Goal: Obtain resource: Download file/media

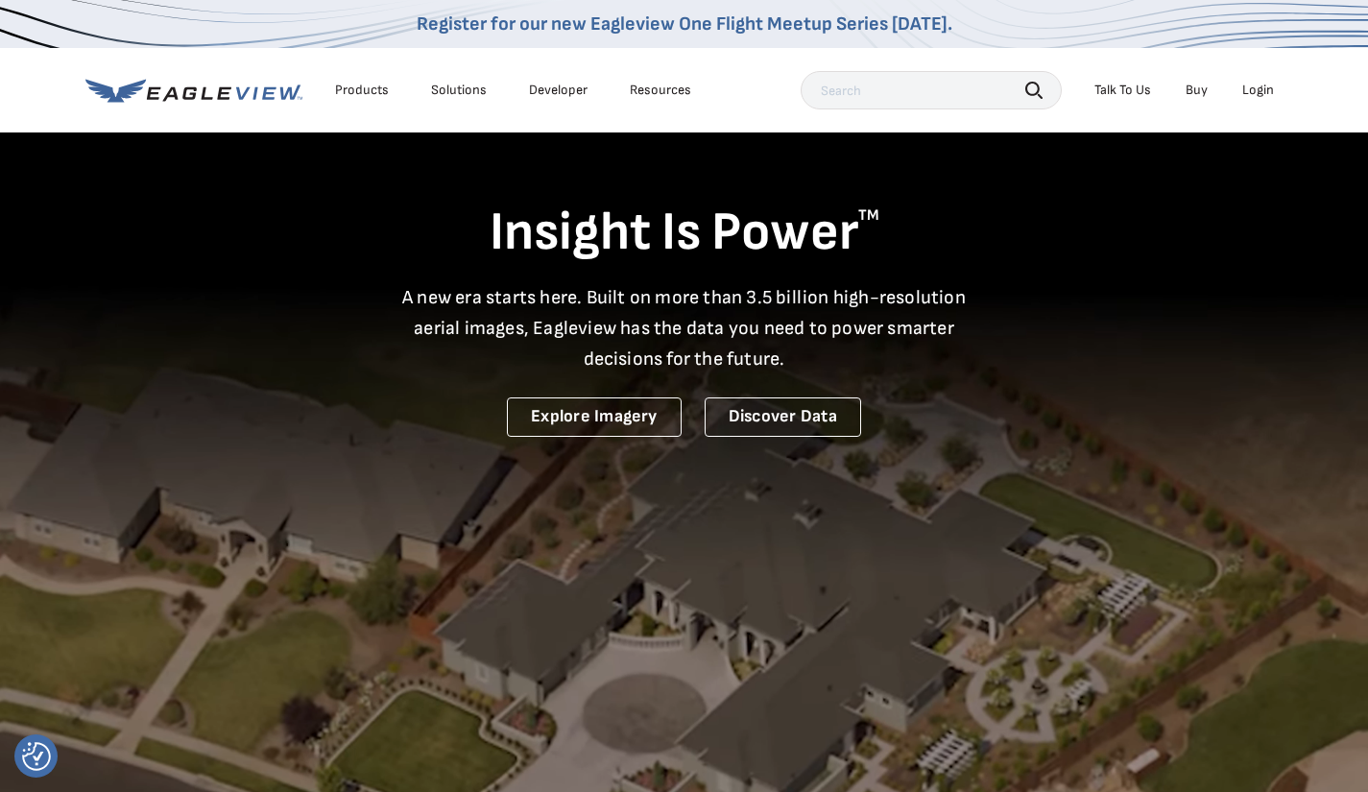
click at [1245, 90] on div "Login" at bounding box center [1258, 90] width 32 height 17
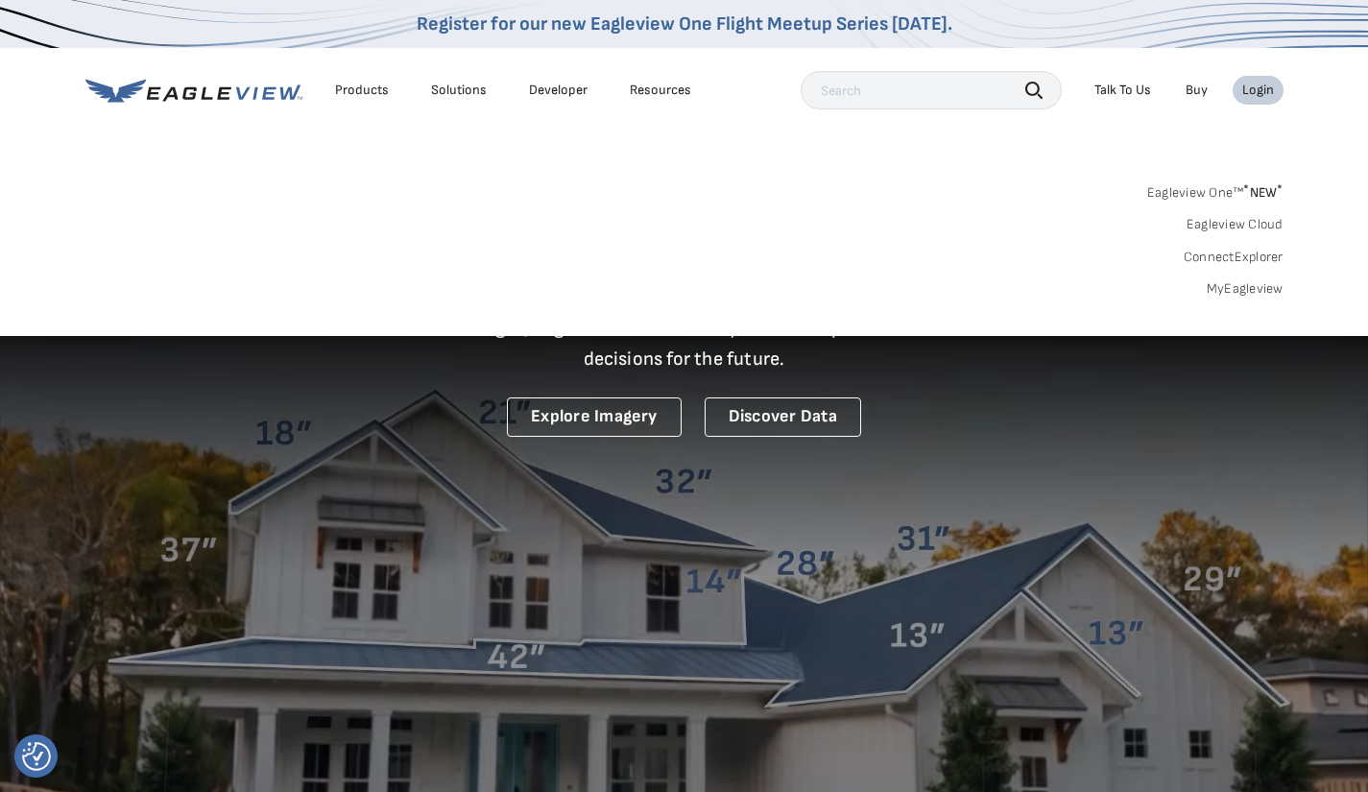
click at [1221, 288] on link "MyEagleview" at bounding box center [1245, 288] width 77 height 17
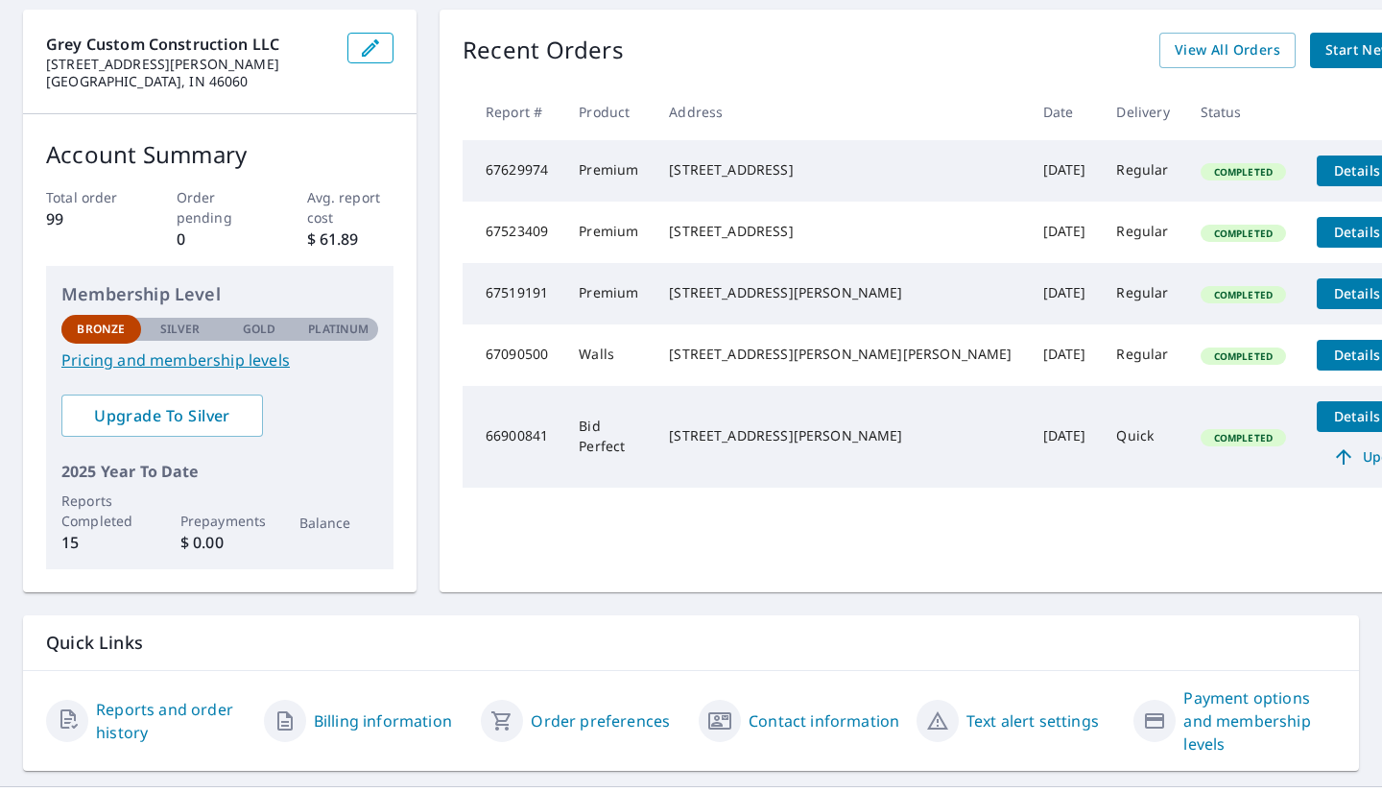
scroll to position [183, 0]
click at [1175, 53] on span "View All Orders" at bounding box center [1228, 50] width 106 height 24
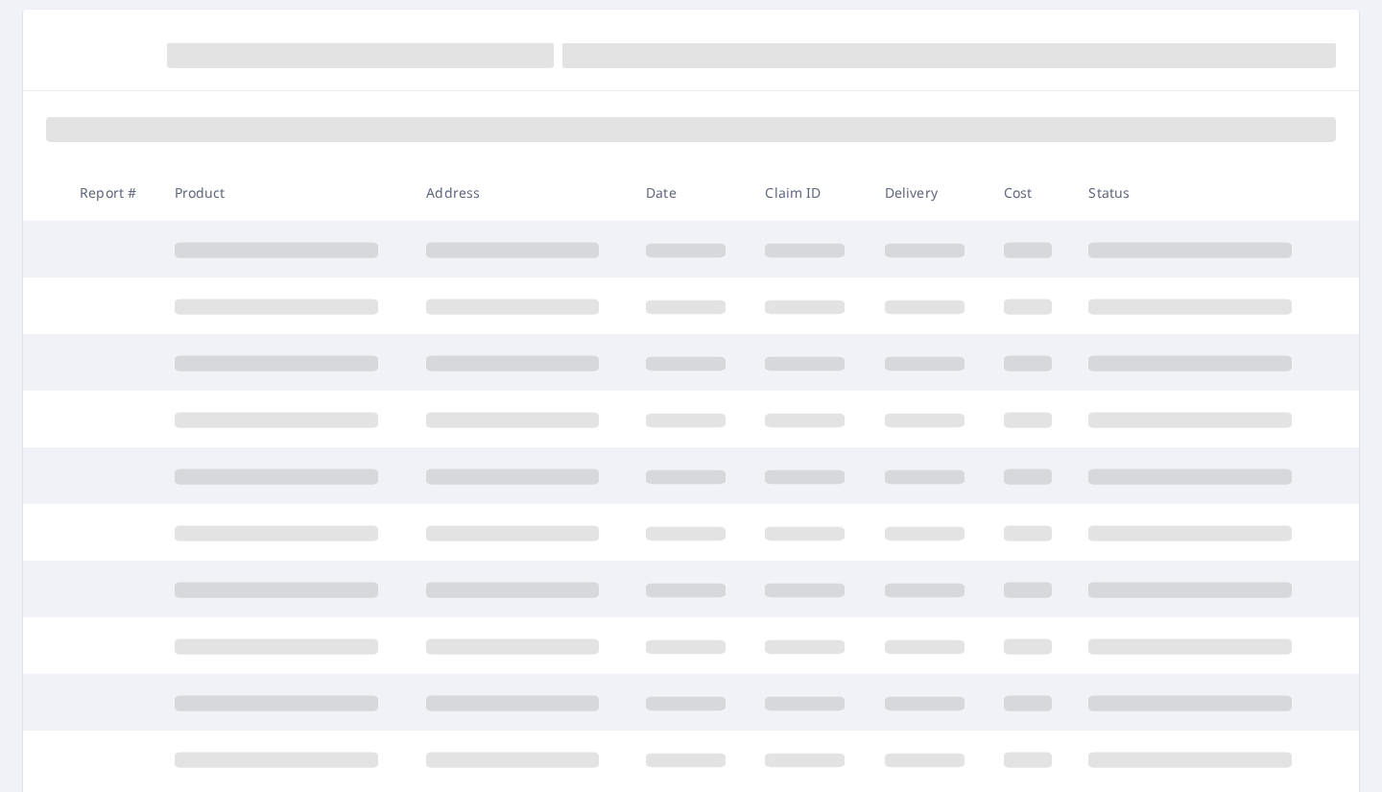
scroll to position [183, 0]
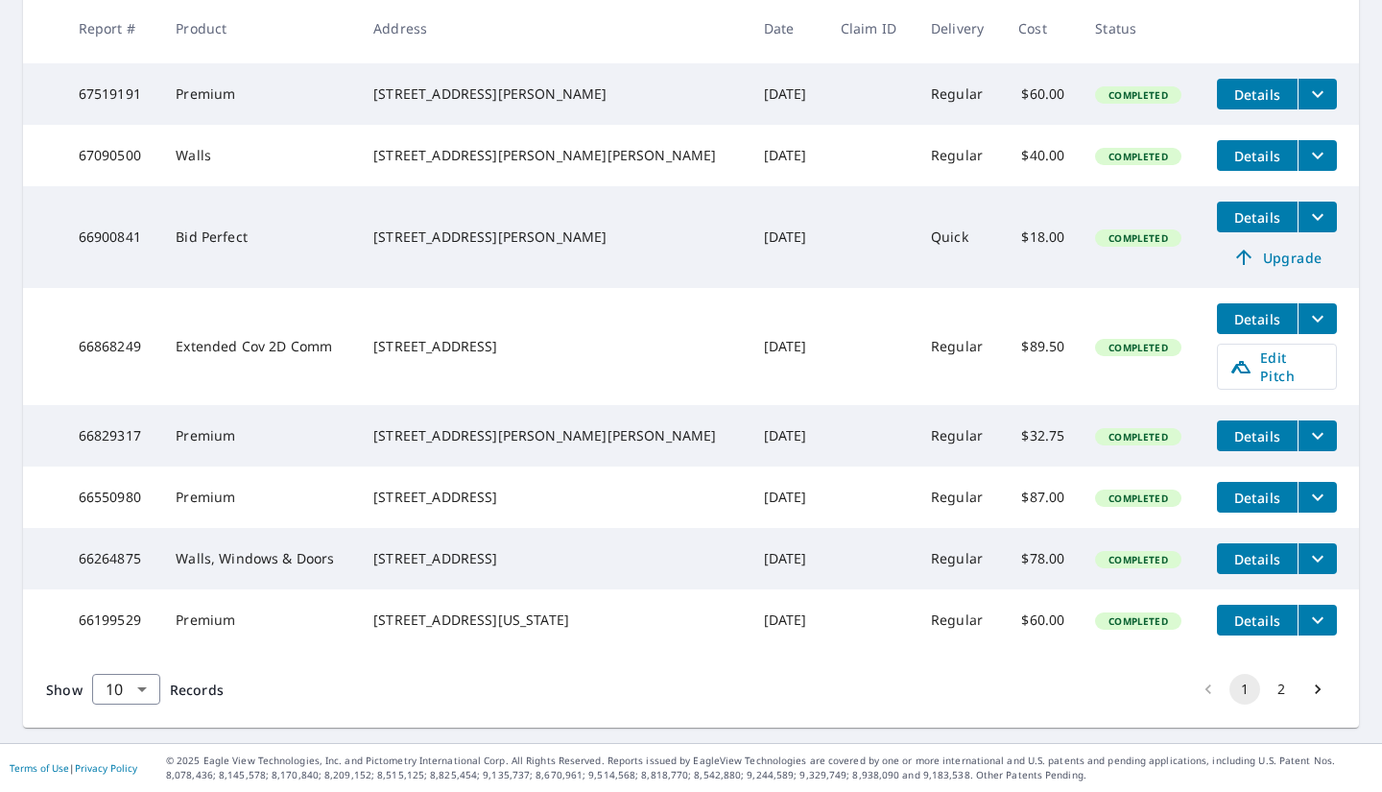
scroll to position [532, 0]
click at [1308, 690] on icon "Go to next page" at bounding box center [1317, 689] width 19 height 19
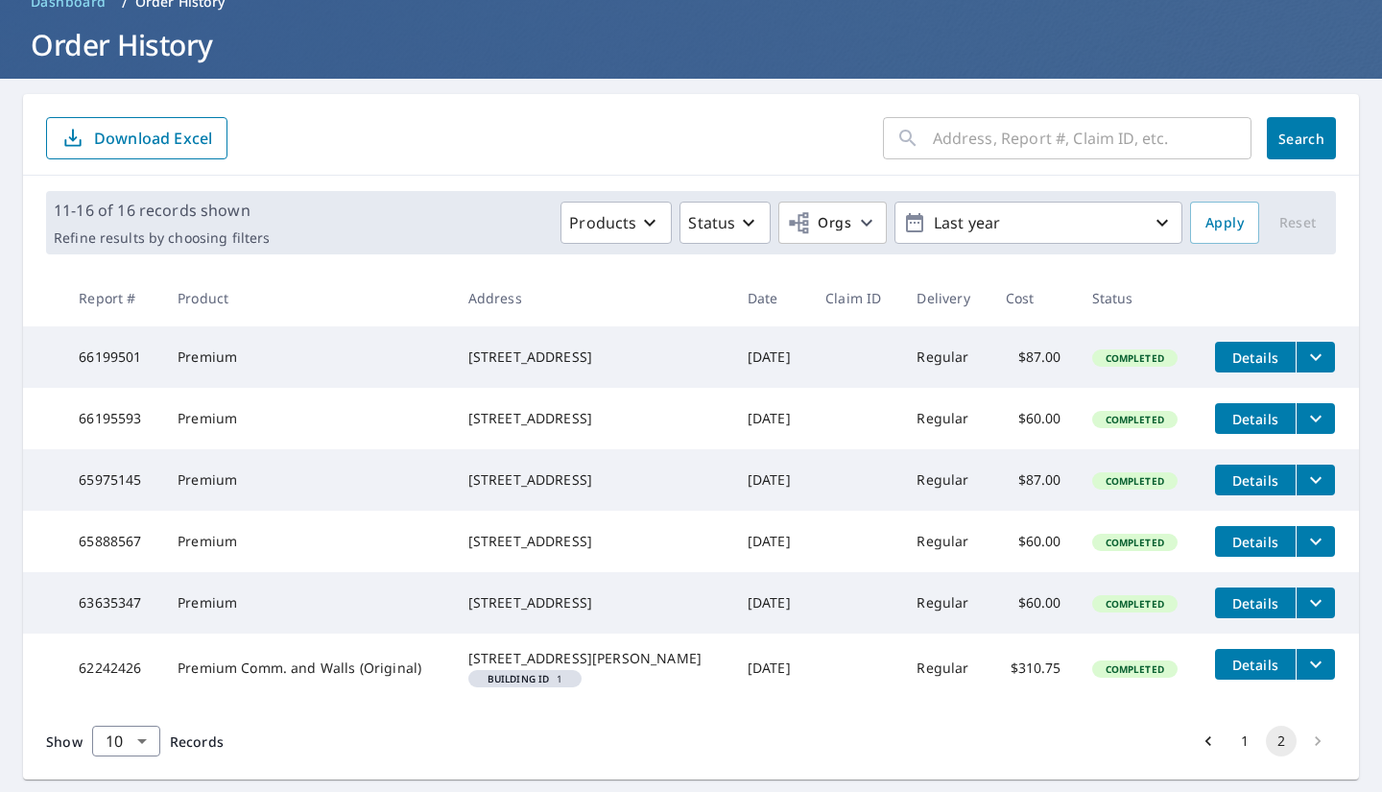
scroll to position [99, 0]
click at [1310, 422] on icon "filesDropdownBtn-66195593" at bounding box center [1316, 419] width 12 height 7
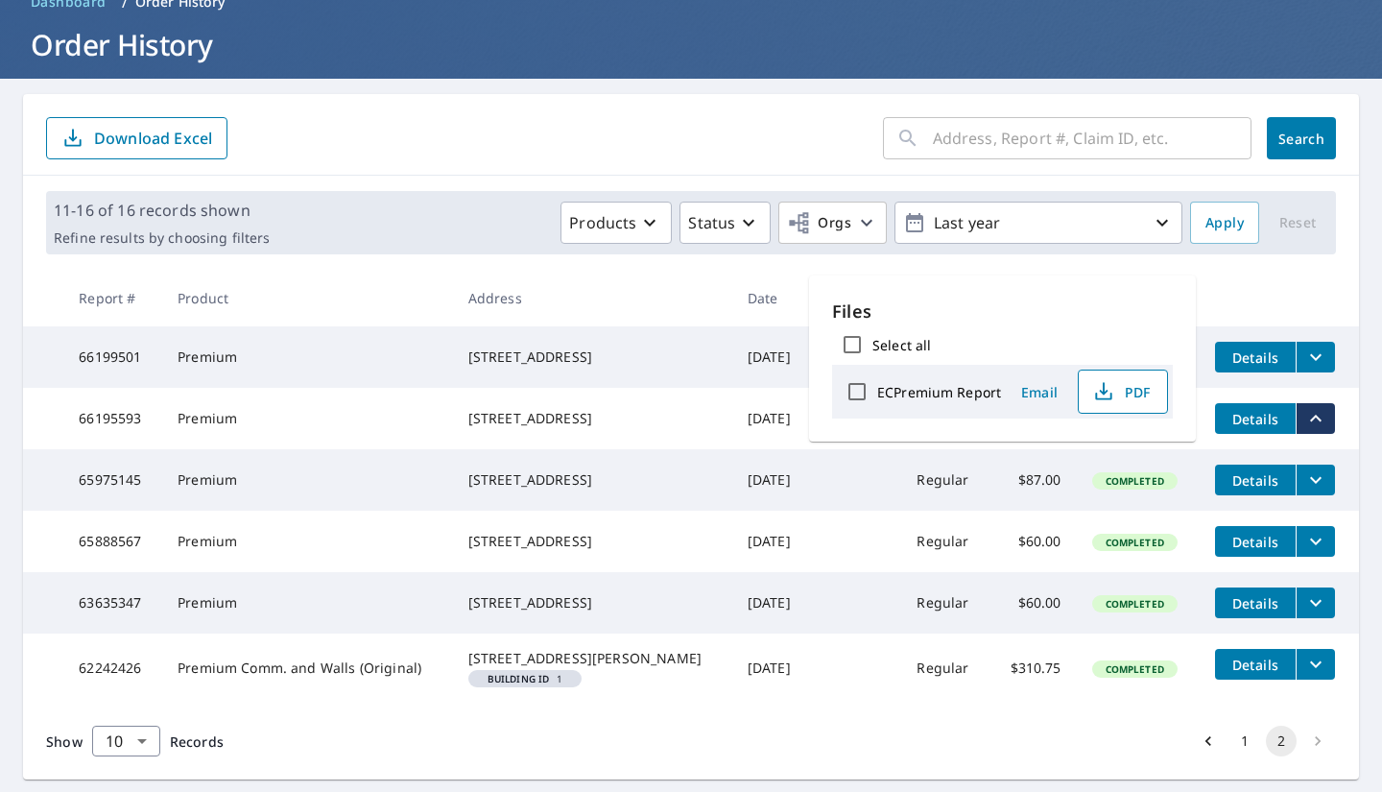
click at [1103, 385] on icon "button" at bounding box center [1103, 391] width 23 height 23
click at [1305, 349] on icon "filesDropdownBtn-66199501" at bounding box center [1316, 357] width 23 height 23
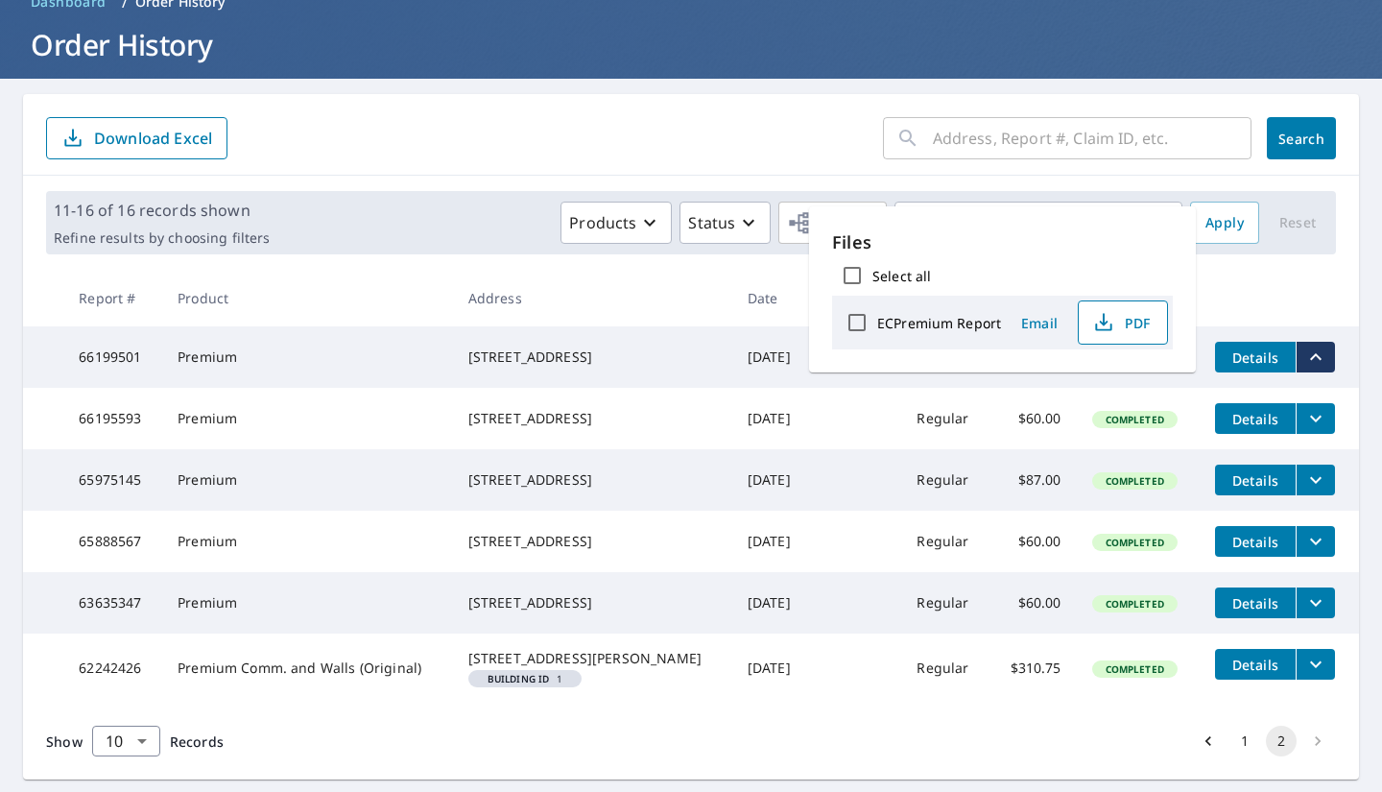
click at [1114, 321] on span "PDF" at bounding box center [1120, 322] width 61 height 23
click at [671, 152] on form "​ Search Download Excel" at bounding box center [691, 138] width 1290 height 42
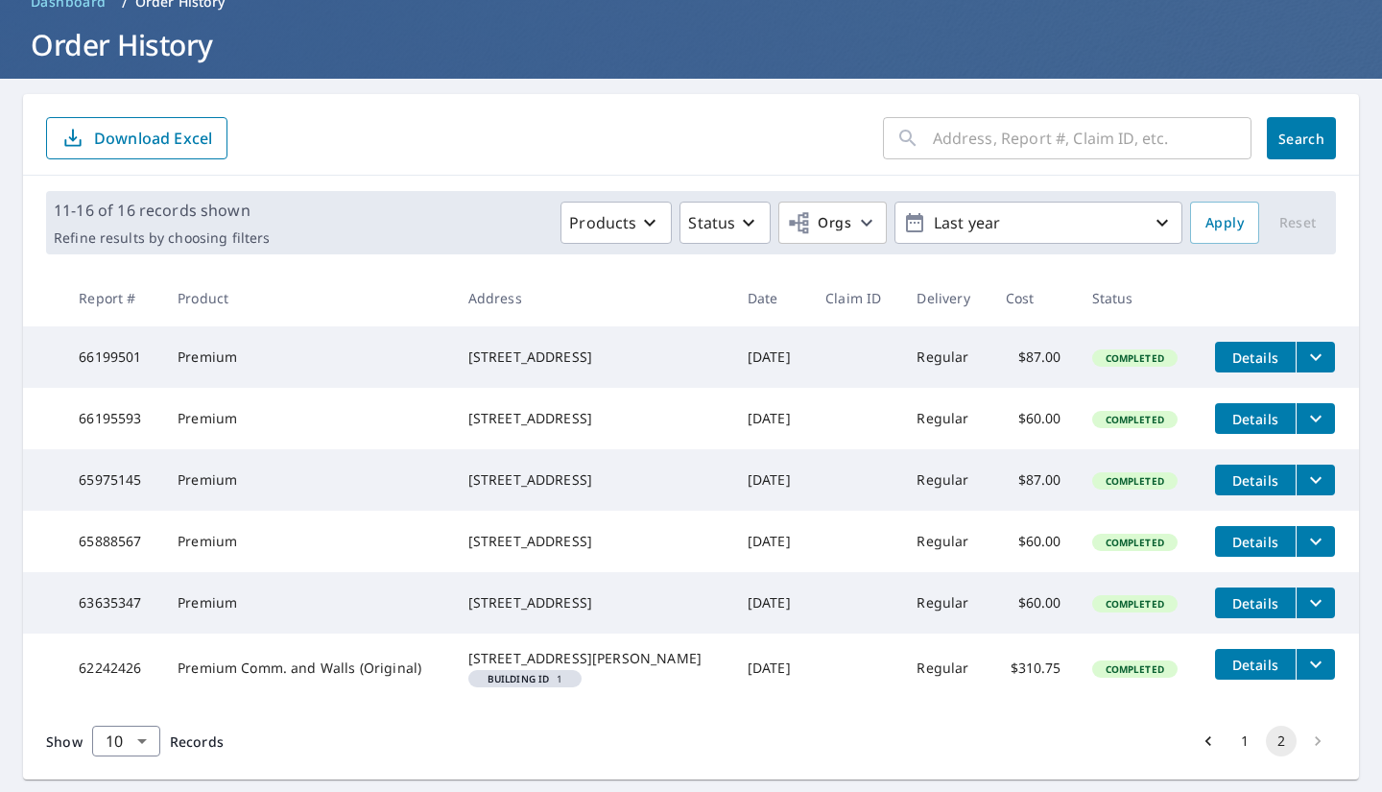
scroll to position [209, 0]
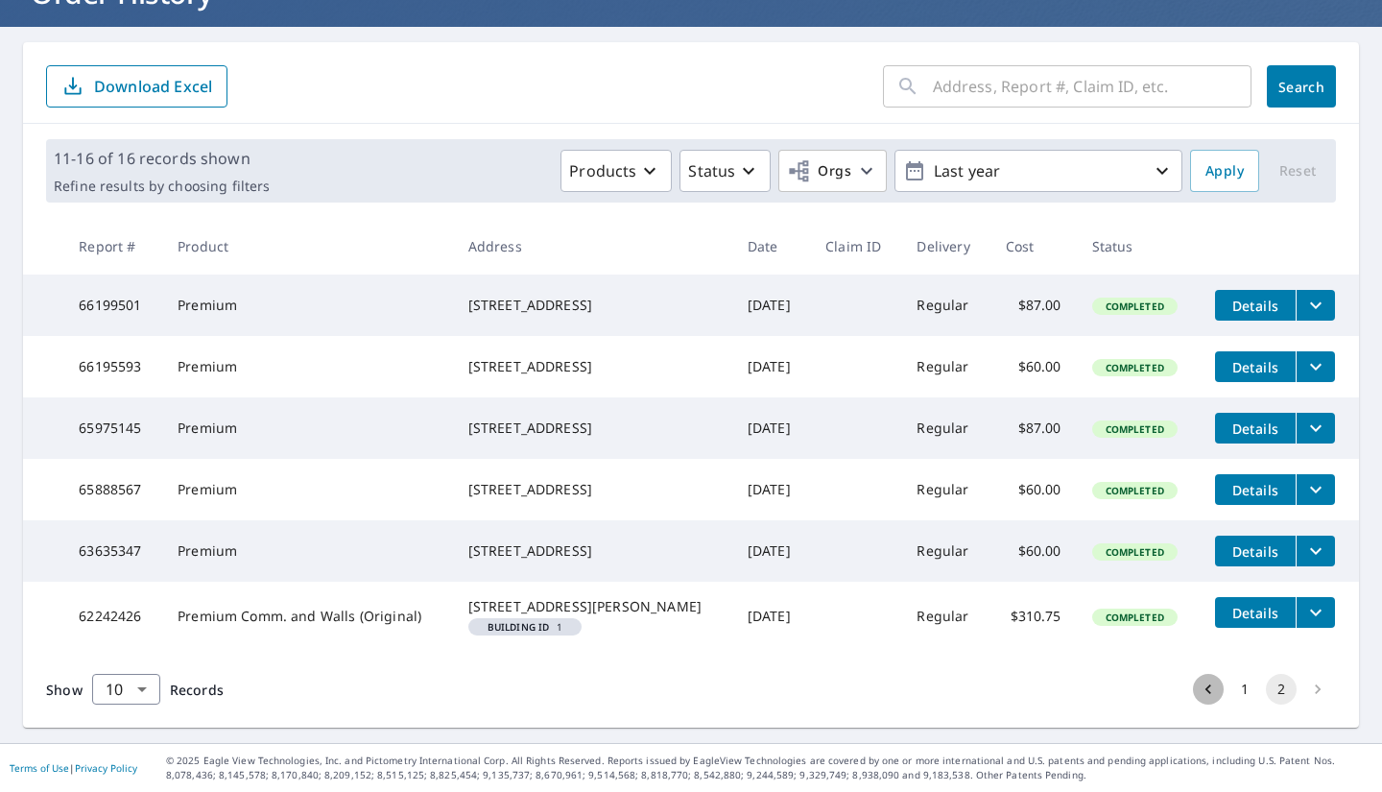
click at [1199, 686] on icon "Go to previous page" at bounding box center [1208, 689] width 19 height 19
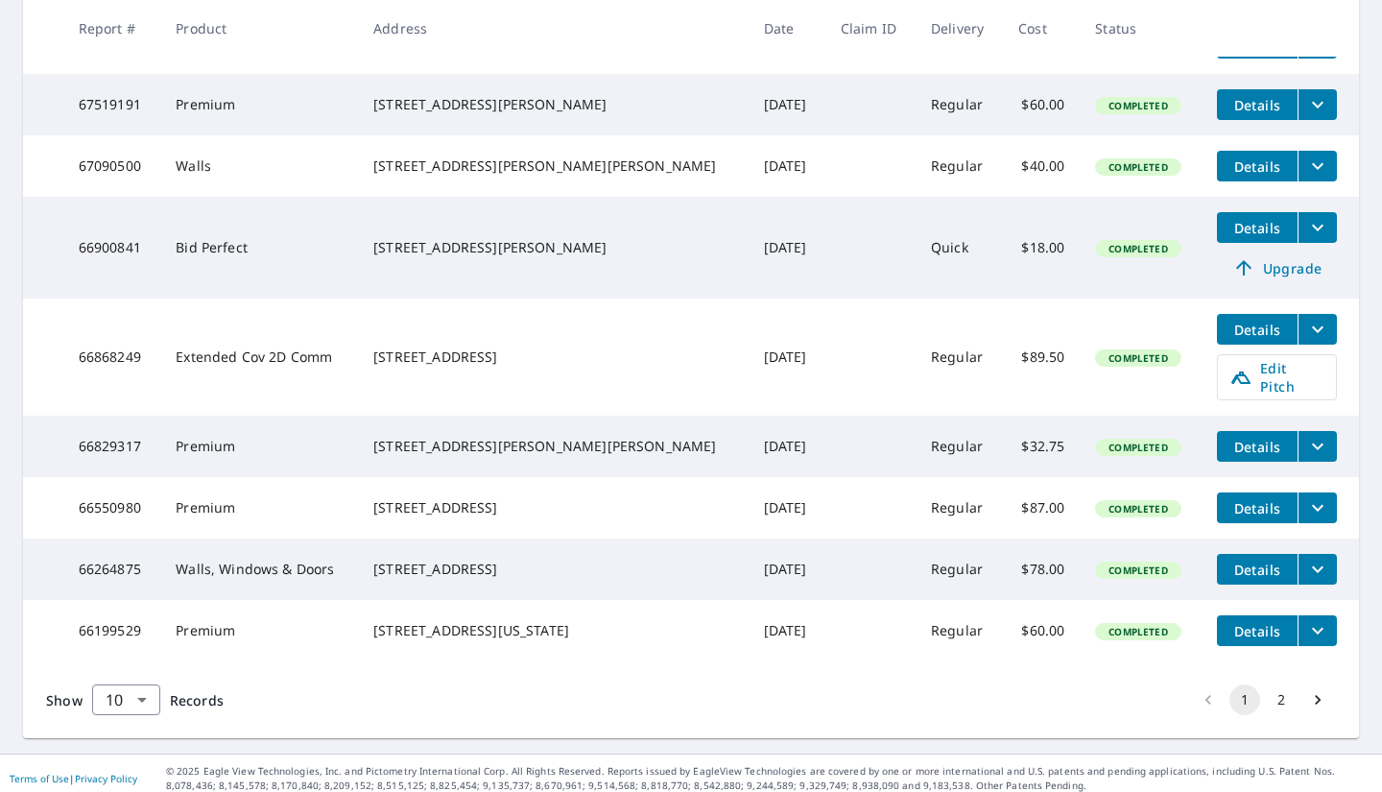
scroll to position [533, 0]
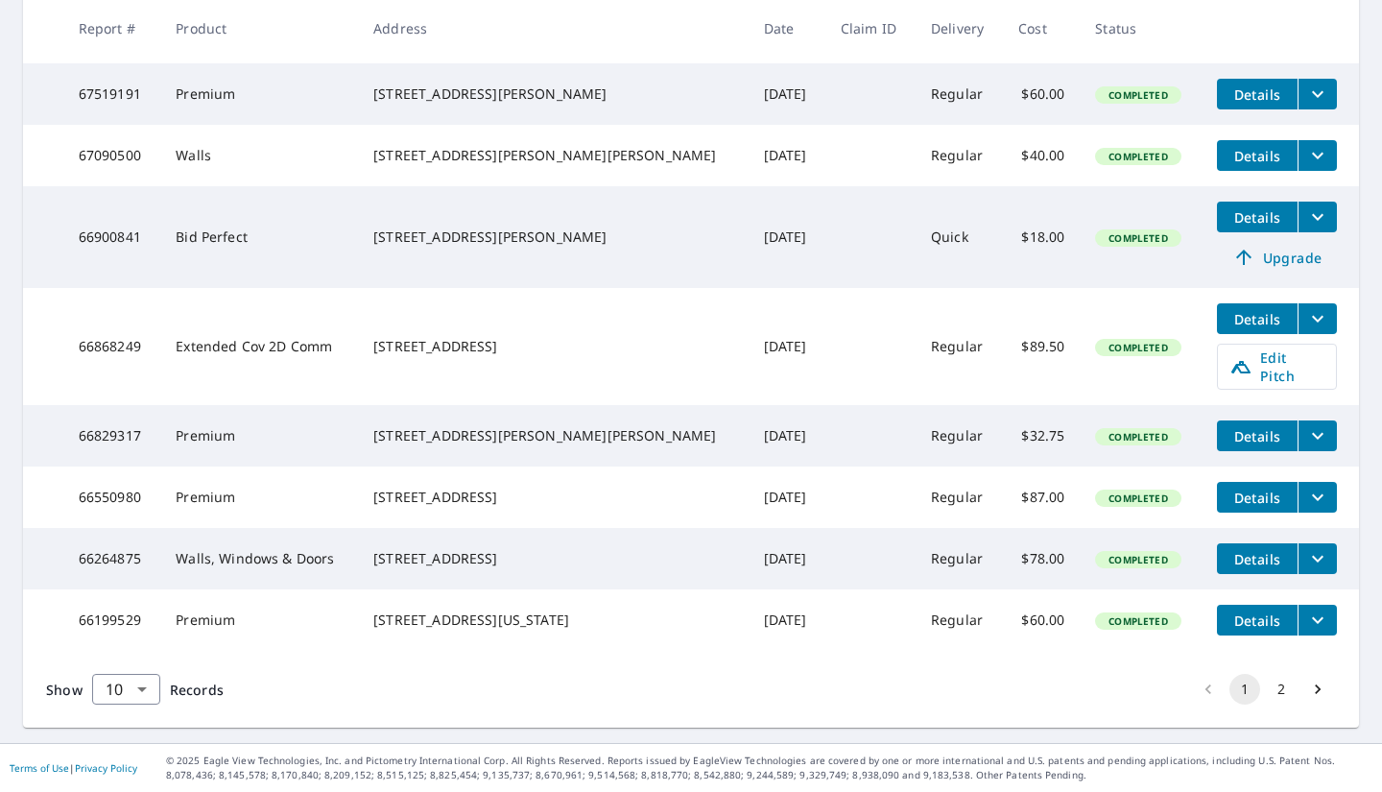
click at [1298, 606] on button "filesDropdownBtn-66199529" at bounding box center [1317, 620] width 39 height 31
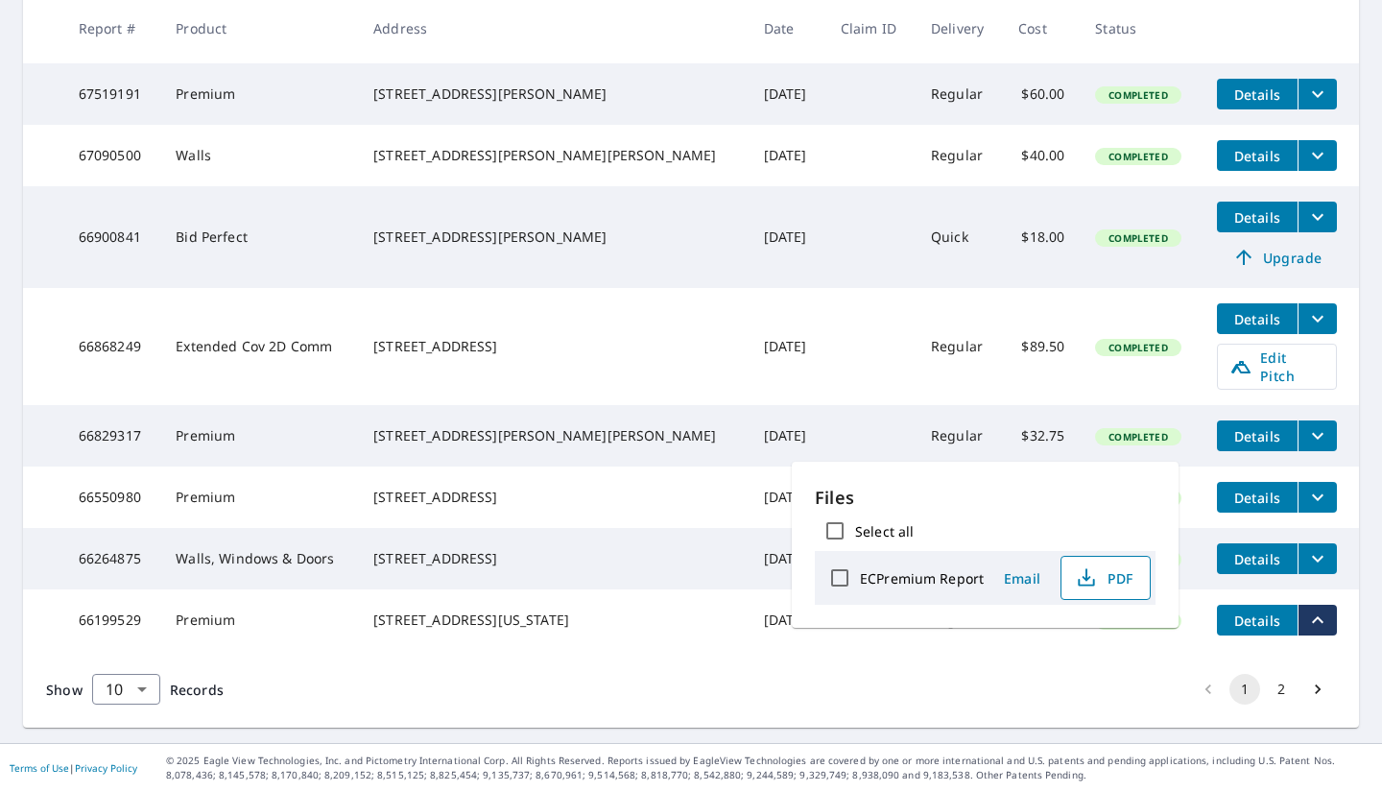
click at [1106, 587] on span "PDF" at bounding box center [1103, 577] width 61 height 23
